Goal: Find specific fact: Find specific fact

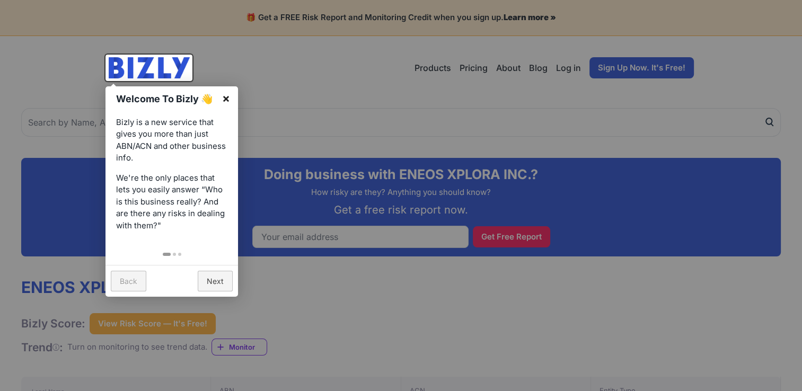
click at [225, 95] on link "×" at bounding box center [226, 98] width 24 height 24
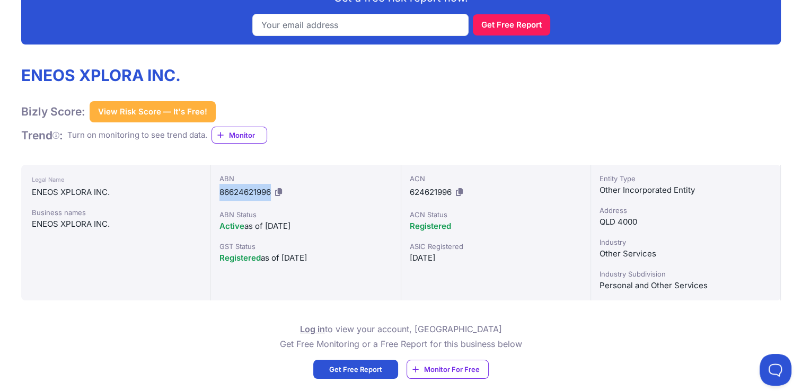
drag, startPoint x: 219, startPoint y: 191, endPoint x: 270, endPoint y: 187, distance: 51.6
click at [270, 187] on span "86624621996" at bounding box center [245, 192] width 51 height 10
copy span "86624621996"
